Goal: Entertainment & Leisure: Consume media (video, audio)

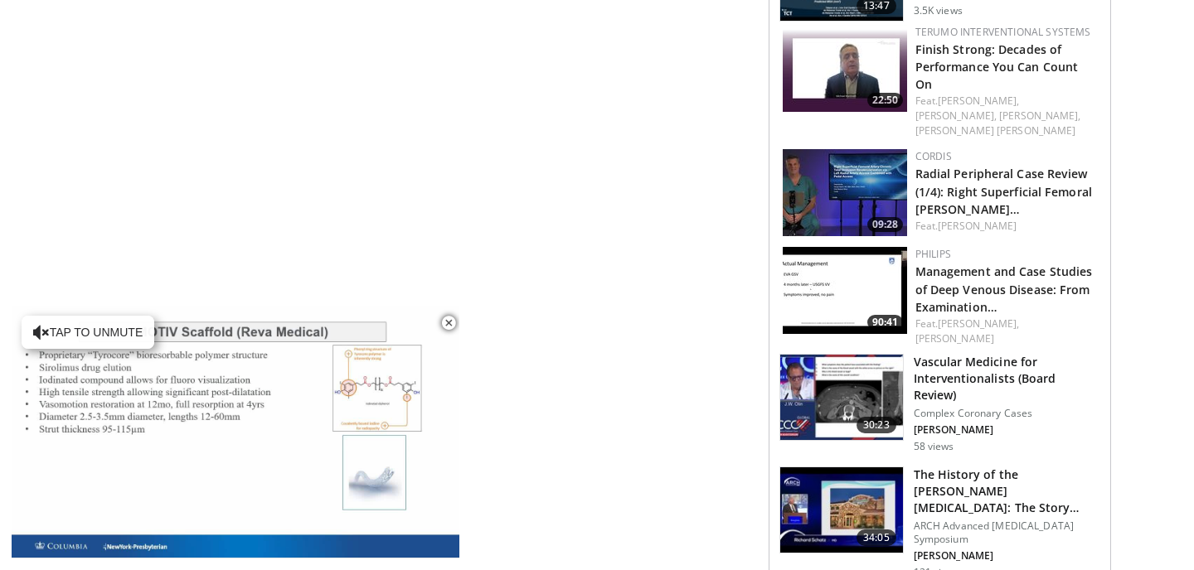
scroll to position [986, 0]
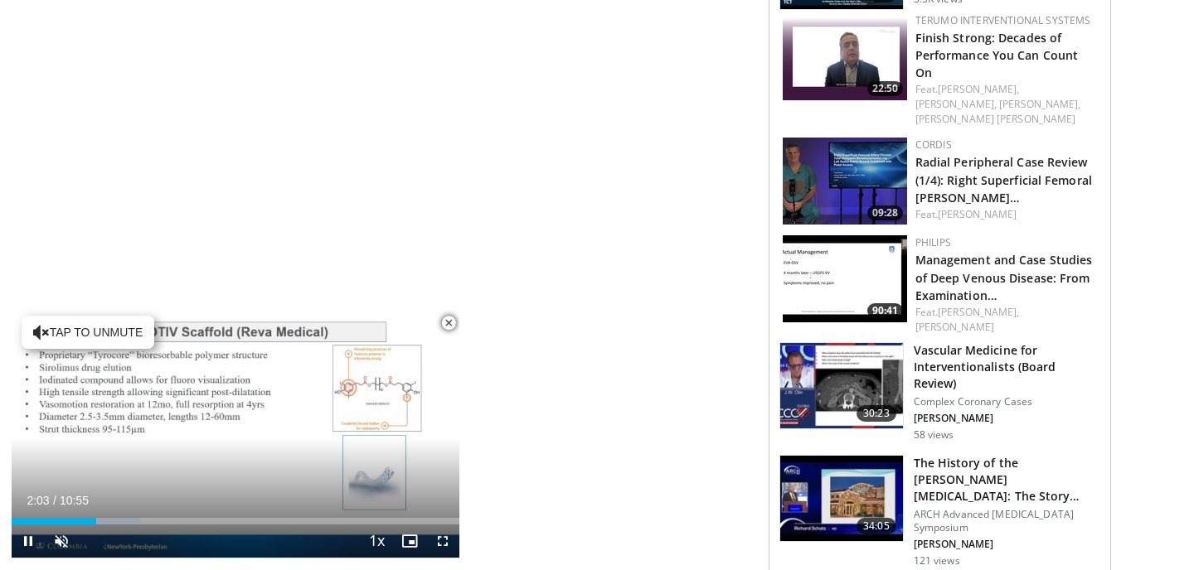
click at [449, 322] on span "Video Player" at bounding box center [448, 323] width 33 height 33
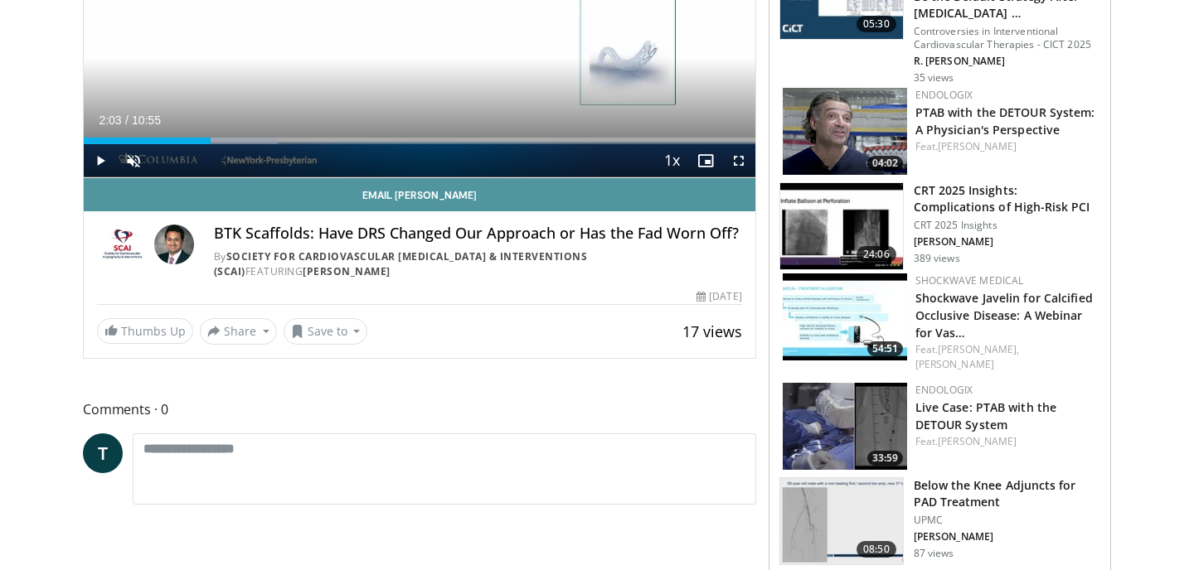
scroll to position [332, 0]
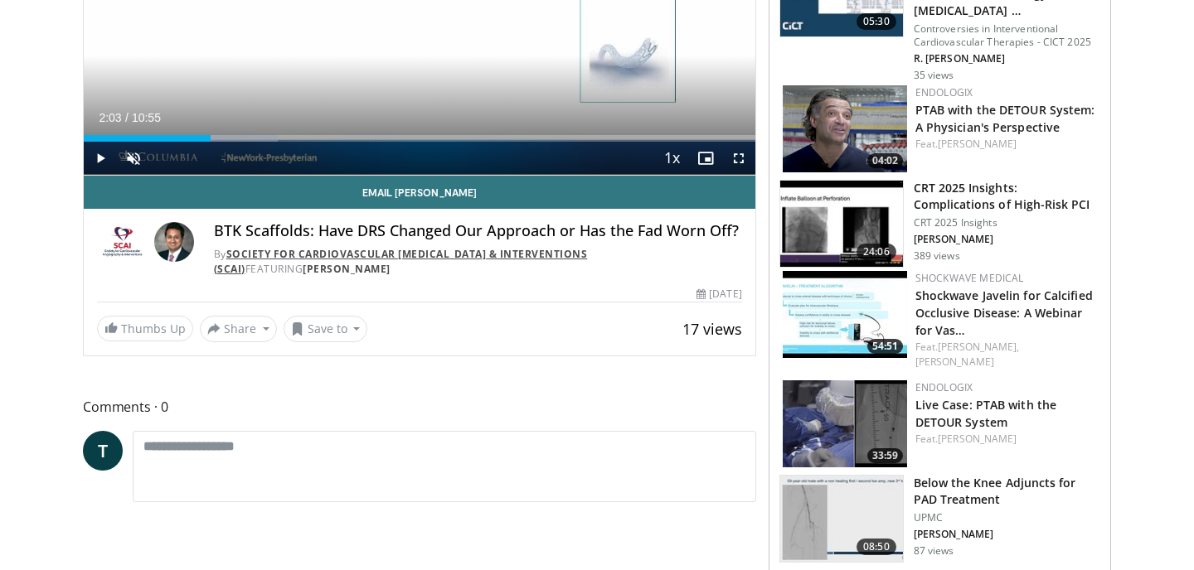
click at [391, 256] on link "Society for Cardiovascular [MEDICAL_DATA] & Interventions (SCAI)" at bounding box center [401, 261] width 374 height 29
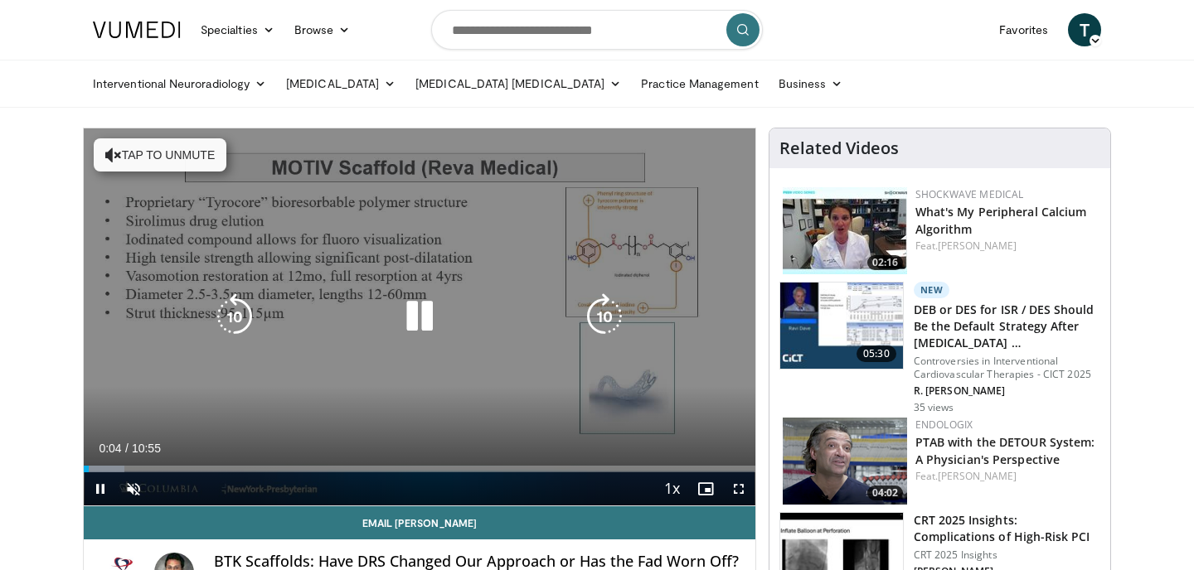
click at [424, 317] on icon "Video Player" at bounding box center [419, 316] width 46 height 46
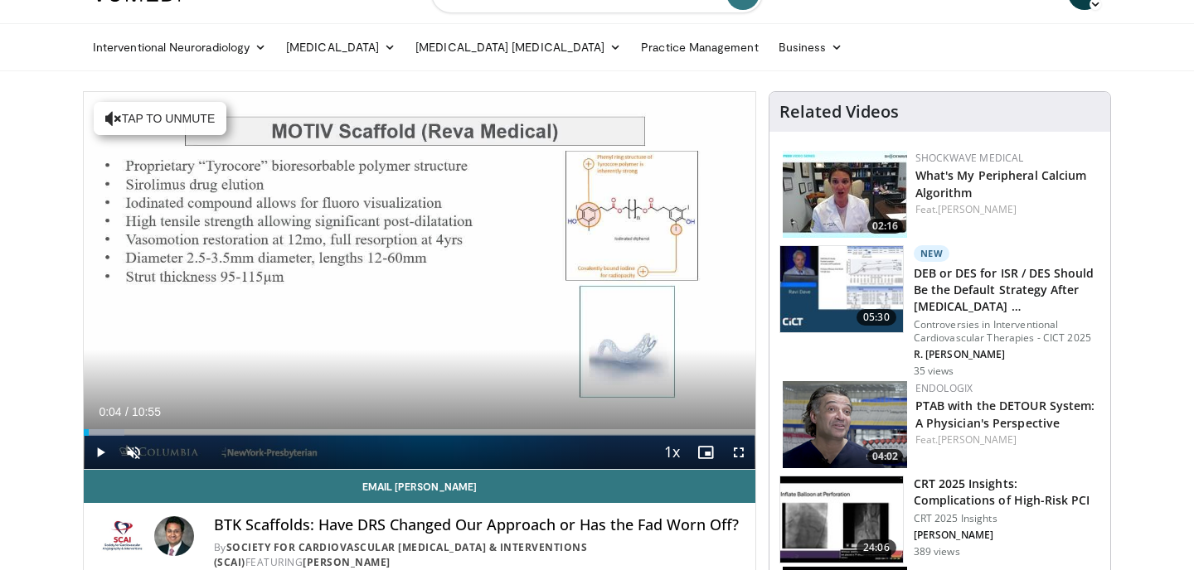
scroll to position [34, 0]
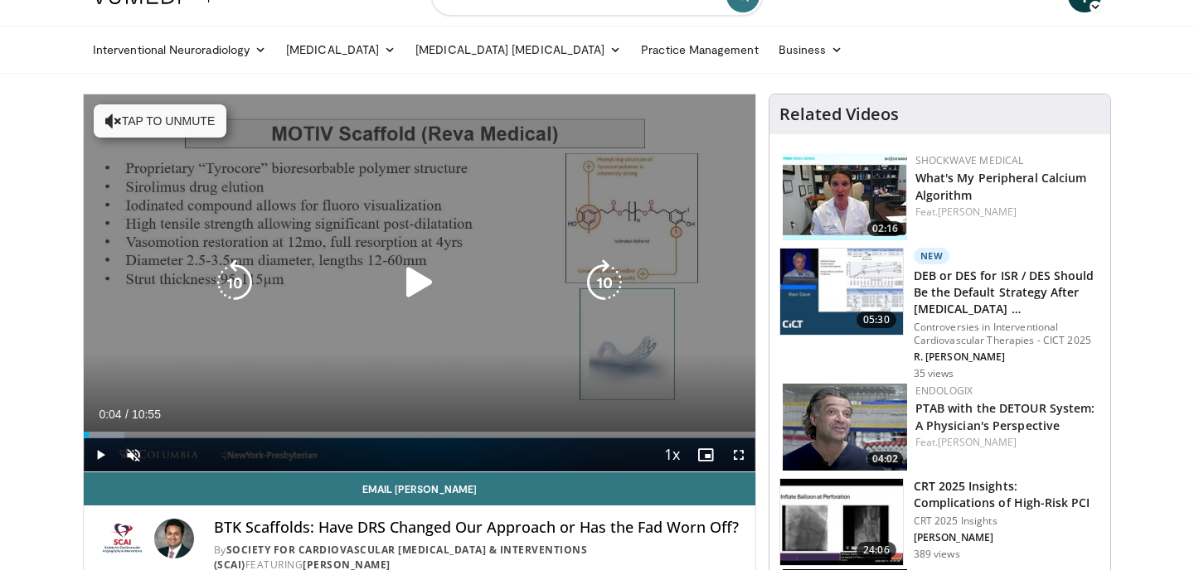
click at [109, 119] on icon "Video Player" at bounding box center [113, 121] width 17 height 17
click at [414, 287] on icon "Video Player" at bounding box center [419, 282] width 46 height 46
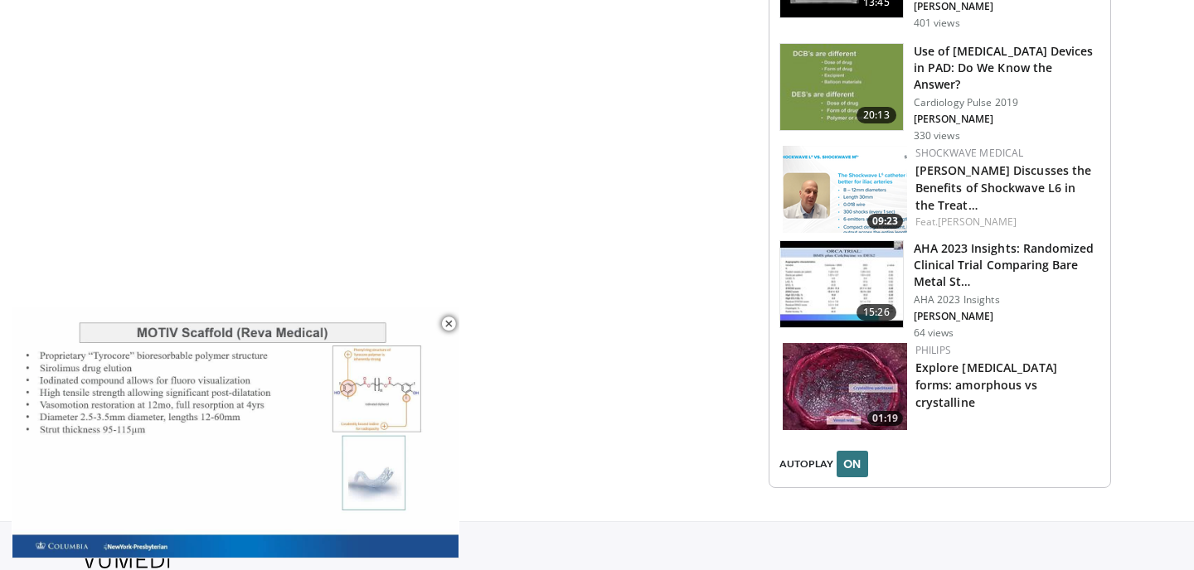
scroll to position [1845, 0]
